Goal: Task Accomplishment & Management: Complete application form

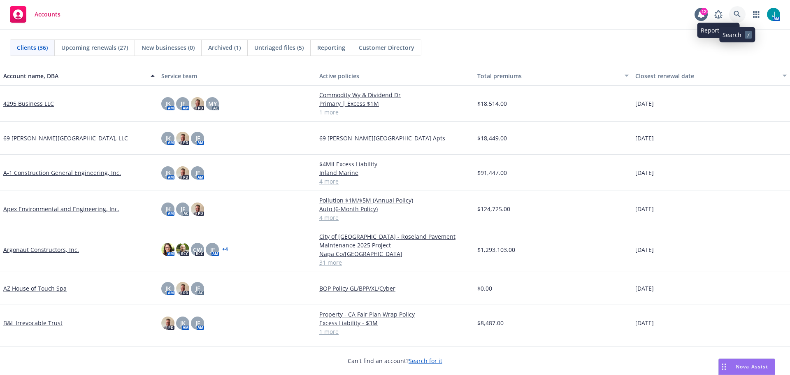
click at [733, 14] on link at bounding box center [737, 14] width 16 height 16
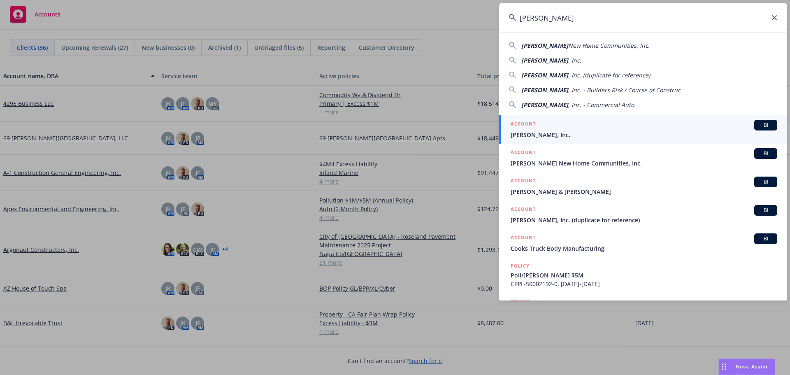
type input "[PERSON_NAME]"
click at [757, 126] on span "BI" at bounding box center [765, 124] width 16 height 7
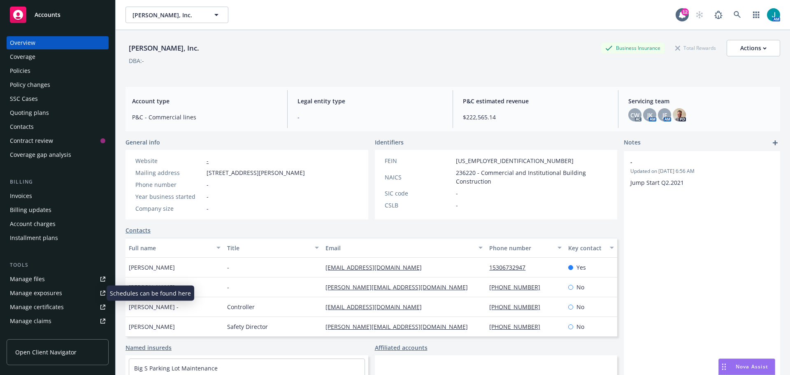
click at [35, 296] on div "Manage exposures" at bounding box center [36, 292] width 52 height 13
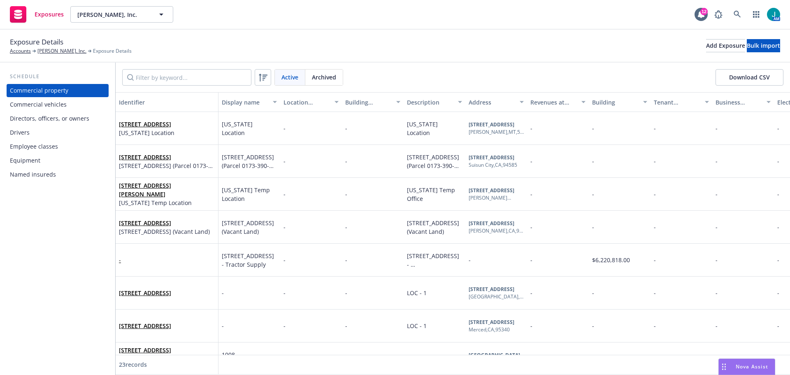
drag, startPoint x: 22, startPoint y: 135, endPoint x: 67, endPoint y: 134, distance: 44.8
click at [22, 135] on div "Drivers" at bounding box center [20, 132] width 20 height 13
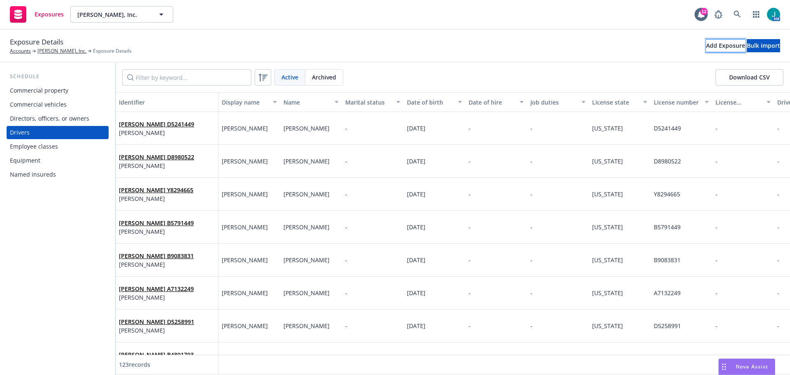
click at [706, 47] on div "Add Exposure" at bounding box center [725, 45] width 39 height 12
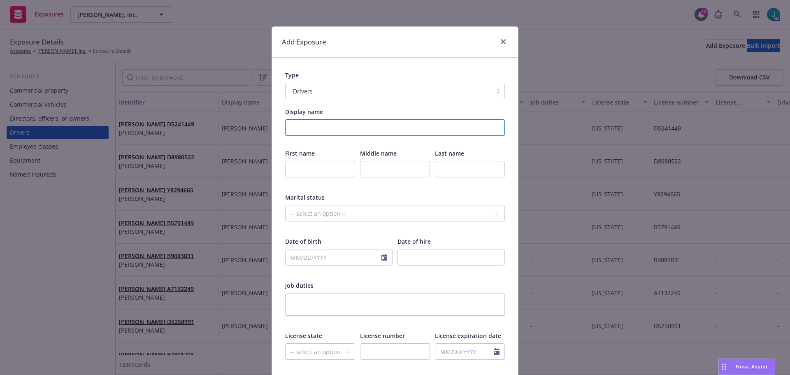
click at [319, 130] on input "Display name" at bounding box center [395, 127] width 220 height 16
click at [319, 131] on input "Davaughn" at bounding box center [395, 127] width 220 height 16
type input "Davaughn Walker"
type input "Davaughn"
type input "Walker"
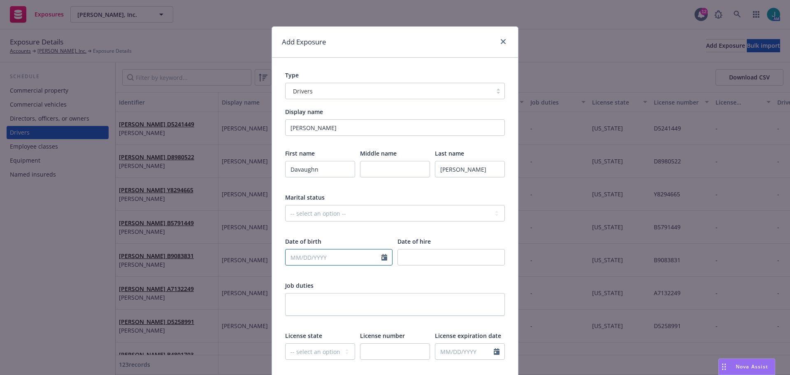
select select "8"
click at [309, 261] on input "text" at bounding box center [333, 257] width 96 height 16
type input "05/07/1998"
click at [323, 349] on select "-- select an option -- Alaska Alabama Arkansas American Samoa Arizona Californi…" at bounding box center [320, 351] width 70 height 16
select select "CA"
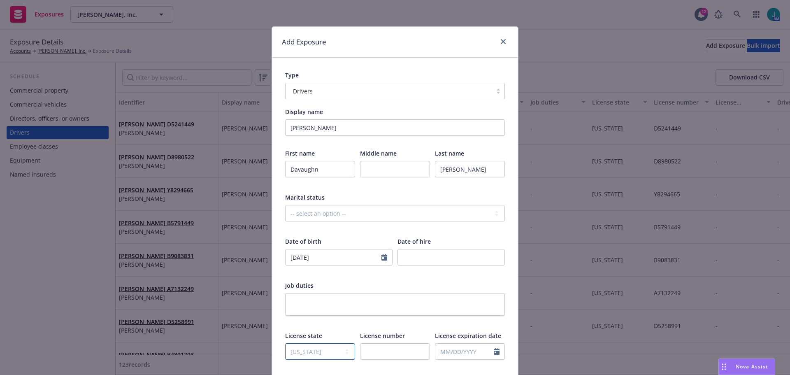
click at [285, 343] on select "-- select an option -- Alaska Alabama Arkansas American Samoa Arizona Californi…" at bounding box center [320, 351] width 70 height 16
click at [362, 356] on input "text" at bounding box center [395, 351] width 70 height 16
paste input "F8208534"
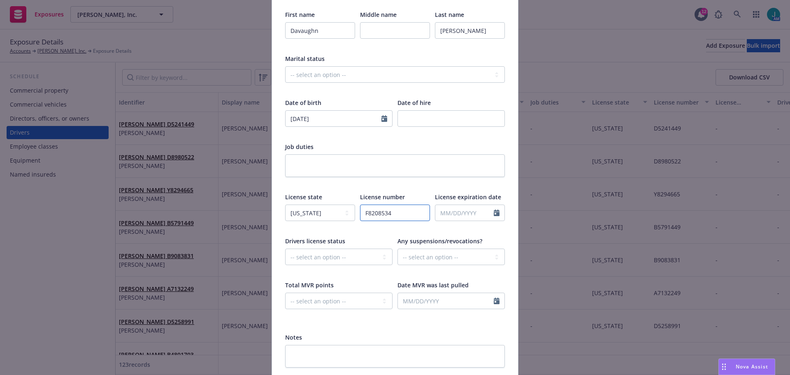
scroll to position [165, 0]
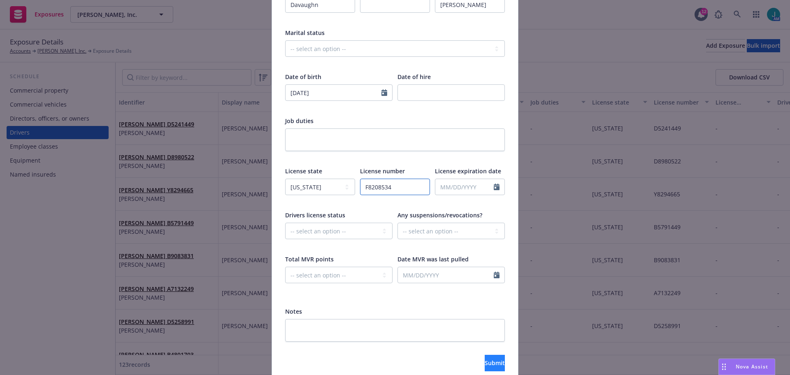
type input "F8208534"
click at [484, 364] on span "Submit" at bounding box center [494, 363] width 20 height 8
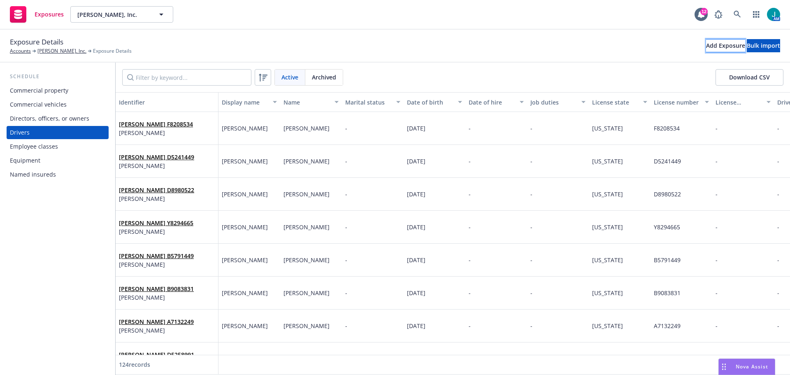
click at [706, 50] on div "Add Exposure" at bounding box center [725, 45] width 39 height 12
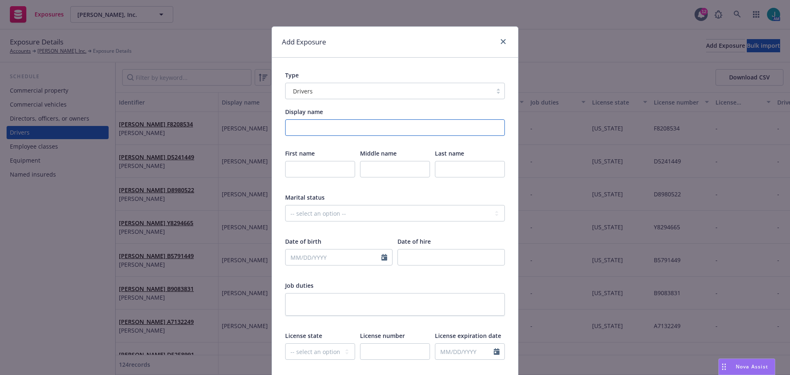
click at [310, 122] on input "Display name" at bounding box center [395, 127] width 220 height 16
type input "David Armstrong"
click at [306, 164] on input "text" at bounding box center [320, 169] width 70 height 16
type input "David"
type input "Armstrong"
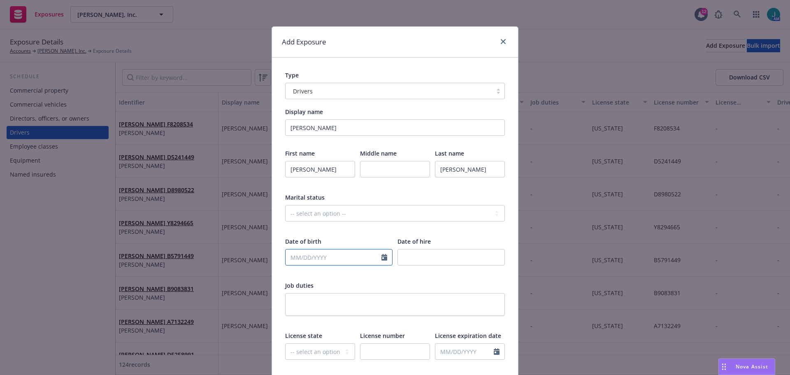
select select "8"
click at [295, 264] on input "text" at bounding box center [333, 257] width 96 height 16
type input "12/26/1963"
click at [320, 348] on select "-- select an option -- Alaska Alabama Arkansas American Samoa Arizona Californi…" at bounding box center [320, 351] width 70 height 16
select select "CA"
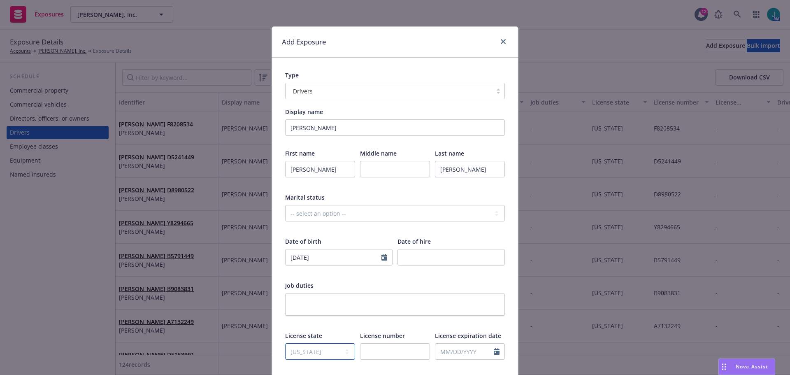
click at [285, 343] on select "-- select an option -- Alaska Alabama Arkansas American Samoa Arizona Californi…" at bounding box center [320, 351] width 70 height 16
click at [381, 348] on input "text" at bounding box center [395, 351] width 70 height 16
paste input "C0509630"
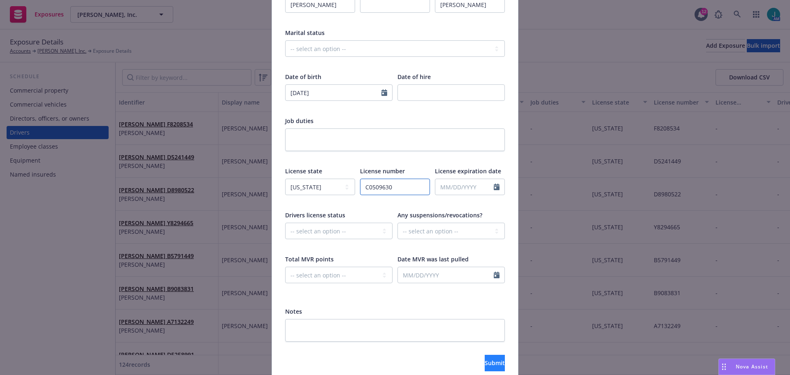
type input "C0509630"
click at [484, 364] on span "Submit" at bounding box center [494, 363] width 20 height 8
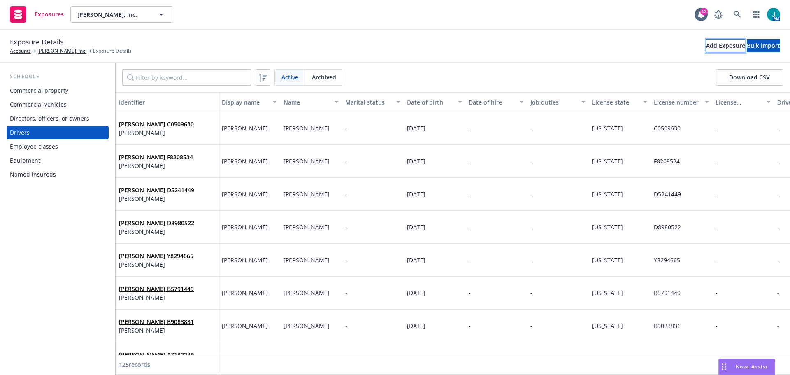
click at [706, 48] on div "Add Exposure" at bounding box center [725, 45] width 39 height 12
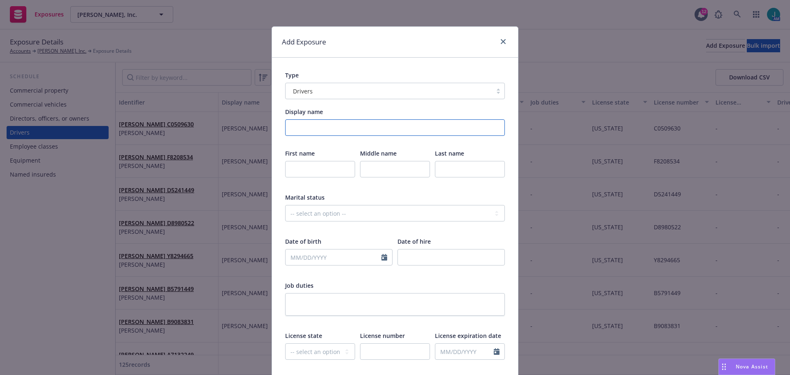
click at [311, 131] on input "Display name" at bounding box center [395, 127] width 220 height 16
type input "Juan Bautista"
type input "Juan"
type input "Bautista"
click at [306, 255] on input "text" at bounding box center [333, 257] width 96 height 16
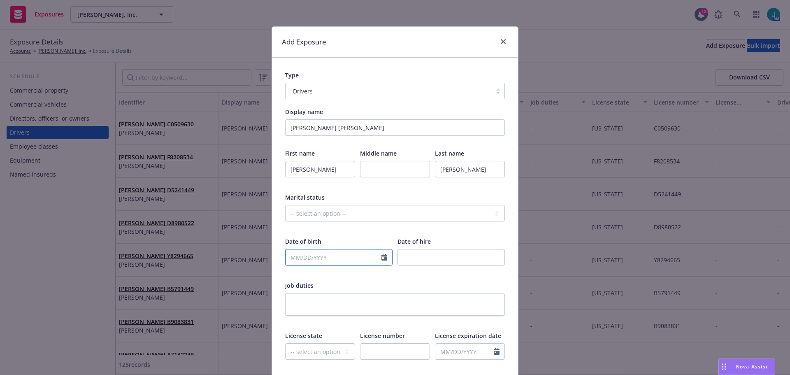
select select "8"
type input "02/27/1972"
click at [317, 352] on select "-- select an option -- Alaska Alabama Arkansas American Samoa Arizona Californi…" at bounding box center [320, 351] width 70 height 16
select select "CA"
click at [285, 343] on select "-- select an option -- Alaska Alabama Arkansas American Samoa Arizona Californi…" at bounding box center [320, 351] width 70 height 16
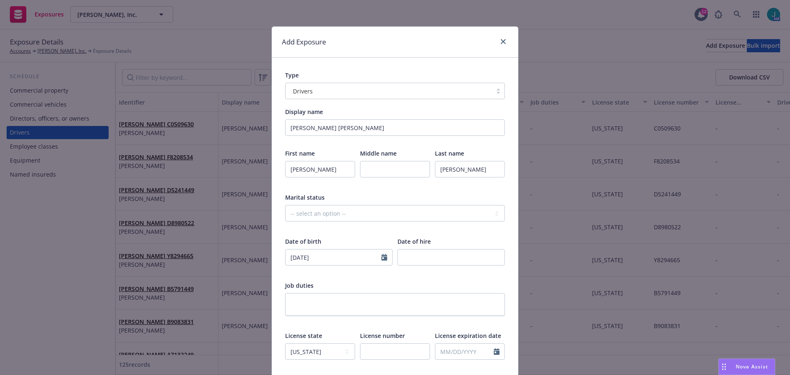
click at [378, 342] on div "License number" at bounding box center [395, 350] width 70 height 39
click at [377, 350] on input "text" at bounding box center [395, 351] width 70 height 16
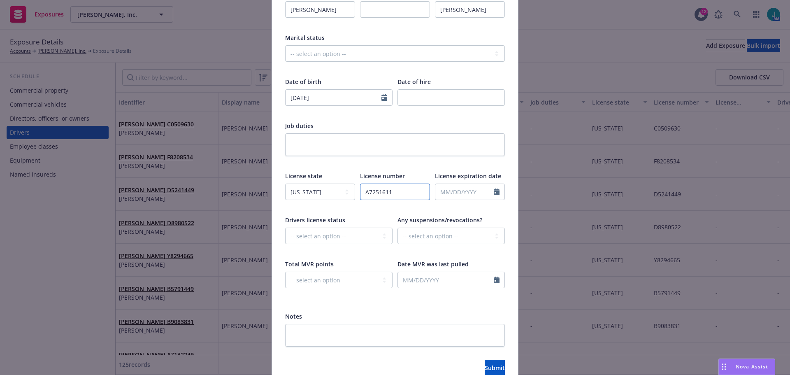
scroll to position [201, 0]
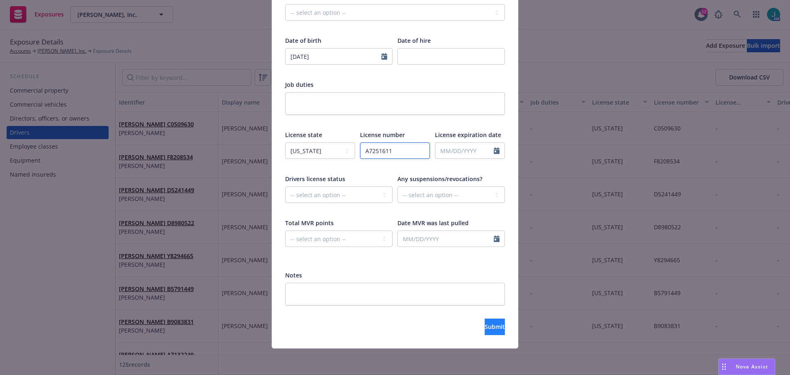
type input "A7251611"
click at [484, 328] on span "Submit" at bounding box center [494, 326] width 20 height 8
